Goal: Communication & Community: Answer question/provide support

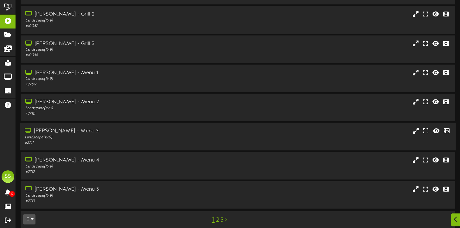
scroll to position [116, 0]
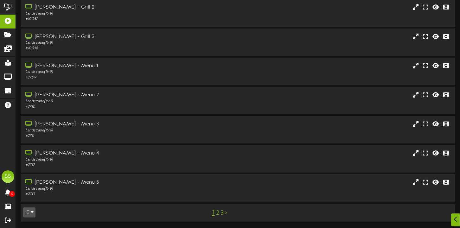
click at [34, 210] on button "10" at bounding box center [29, 213] width 12 height 10
click at [32, 200] on div "100" at bounding box center [29, 201] width 12 height 10
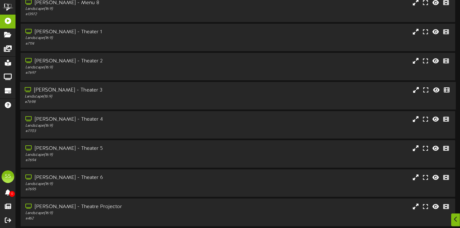
scroll to position [380, 0]
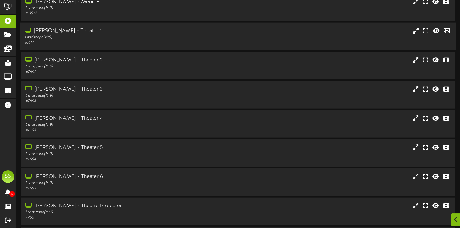
click at [137, 29] on div "[PERSON_NAME] - Theater 1 Landscape ( 16:9 ) # 7114" at bounding box center [238, 37] width 436 height 28
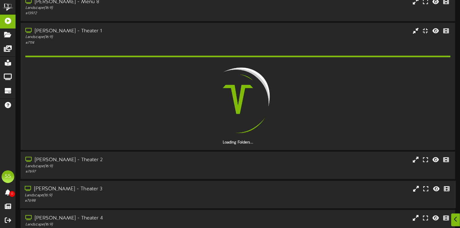
scroll to position [412, 0]
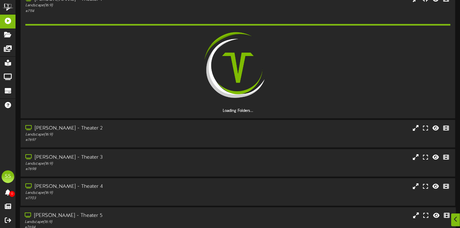
click at [143, 220] on div "[PERSON_NAME] - Theater 5" at bounding box center [111, 215] width 172 height 7
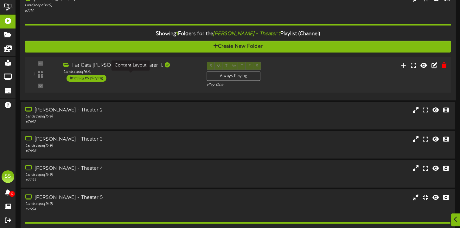
click at [175, 75] on div "Landscape ( 16:9 )" at bounding box center [130, 71] width 134 height 5
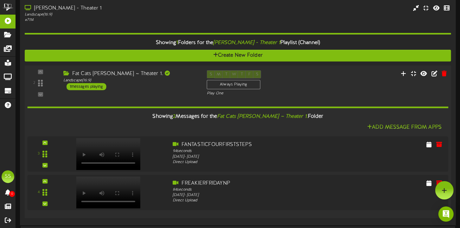
scroll to position [380, 0]
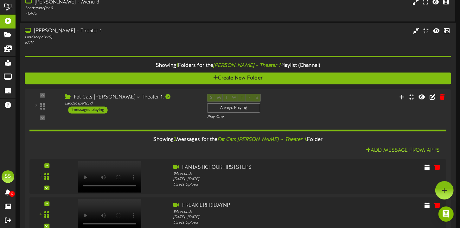
click at [151, 40] on div "Landscape ( 16:9 )" at bounding box center [111, 37] width 172 height 5
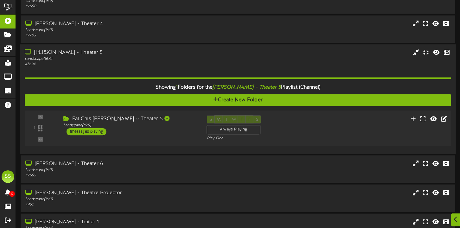
click at [173, 135] on div "Fat Cats [PERSON_NAME] ~ Theater 5 Landscape ( 16:9 ) 1 messages playing" at bounding box center [131, 126] width 144 height 20
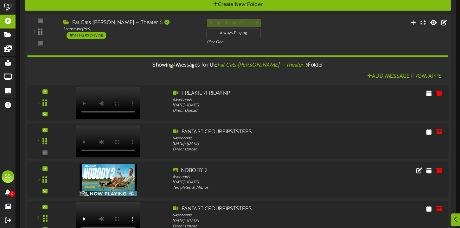
scroll to position [602, 0]
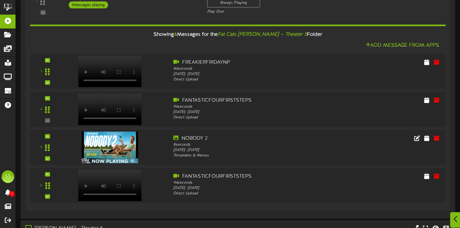
click at [455, 218] on icon at bounding box center [456, 219] width 4 height 7
click at [446, 191] on icon at bounding box center [444, 191] width 5 height 6
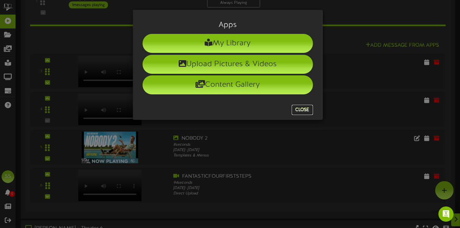
click at [308, 112] on button "Close" at bounding box center [302, 110] width 21 height 10
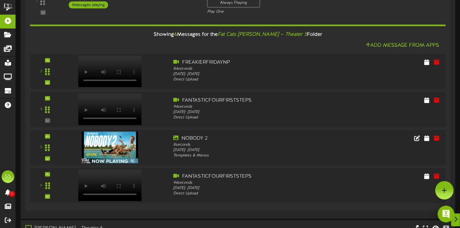
click at [447, 213] on img "Open Intercom Messenger" at bounding box center [446, 214] width 8 height 8
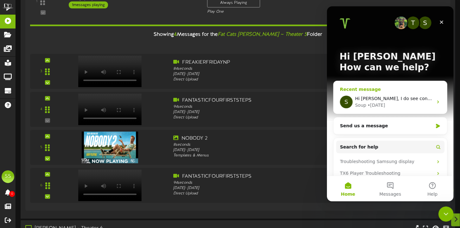
scroll to position [0, 0]
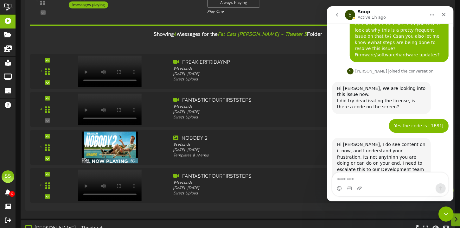
scroll to position [574, 0]
click at [377, 176] on textarea "Message…" at bounding box center [390, 178] width 116 height 11
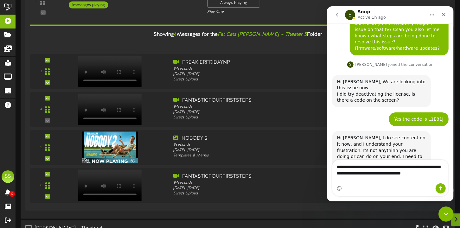
scroll to position [587, 0]
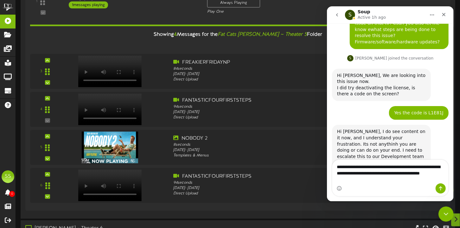
type textarea "**********"
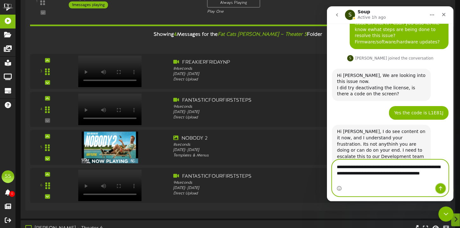
click at [439, 188] on icon "Send a message…" at bounding box center [440, 188] width 5 height 5
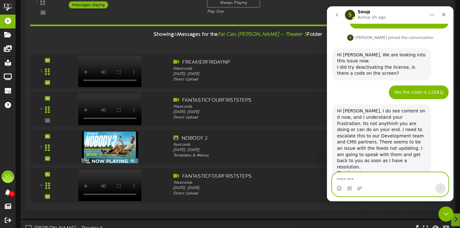
scroll to position [614, 0]
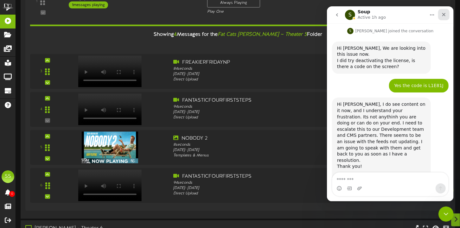
click at [443, 19] on div "Close" at bounding box center [443, 14] width 11 height 11
